Goal: Task Accomplishment & Management: Use online tool/utility

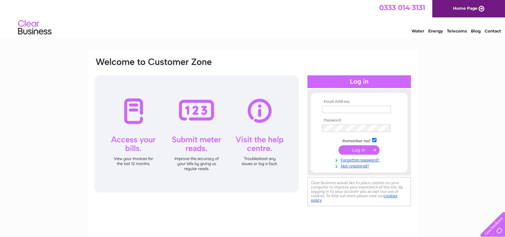
type input "[EMAIL_ADDRESS][DOMAIN_NAME]"
click at [358, 149] on input "submit" at bounding box center [359, 149] width 41 height 9
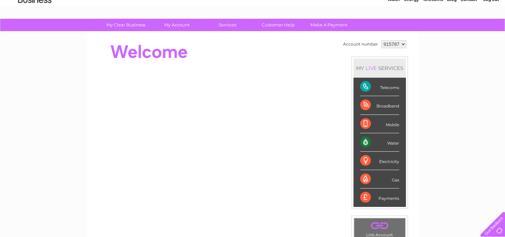
scroll to position [32, 0]
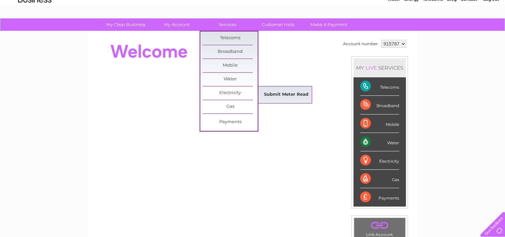
click at [278, 95] on link "Submit Meter Read" at bounding box center [286, 94] width 55 height 13
